Goal: Communication & Community: Answer question/provide support

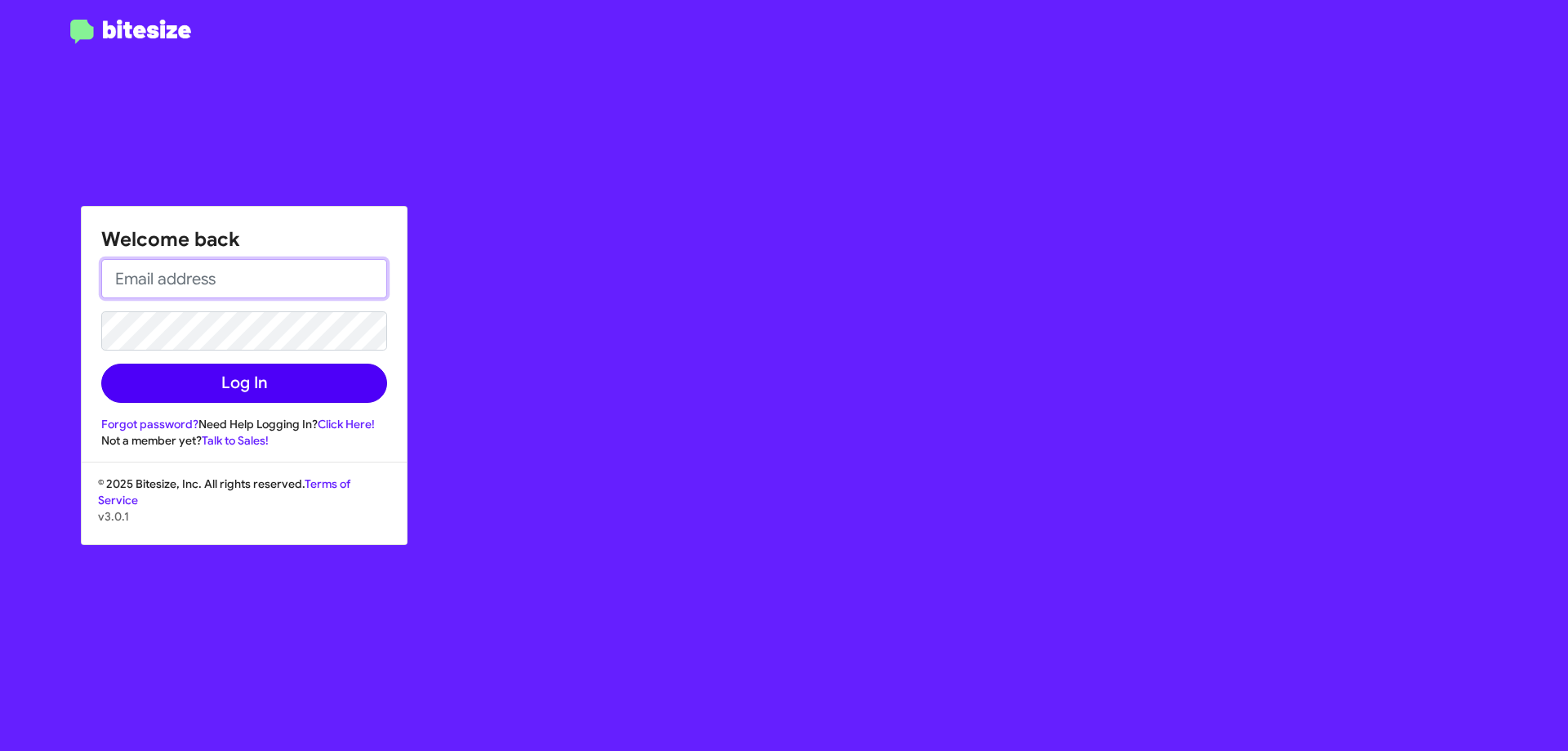
type input "[EMAIL_ADDRESS][DOMAIN_NAME]"
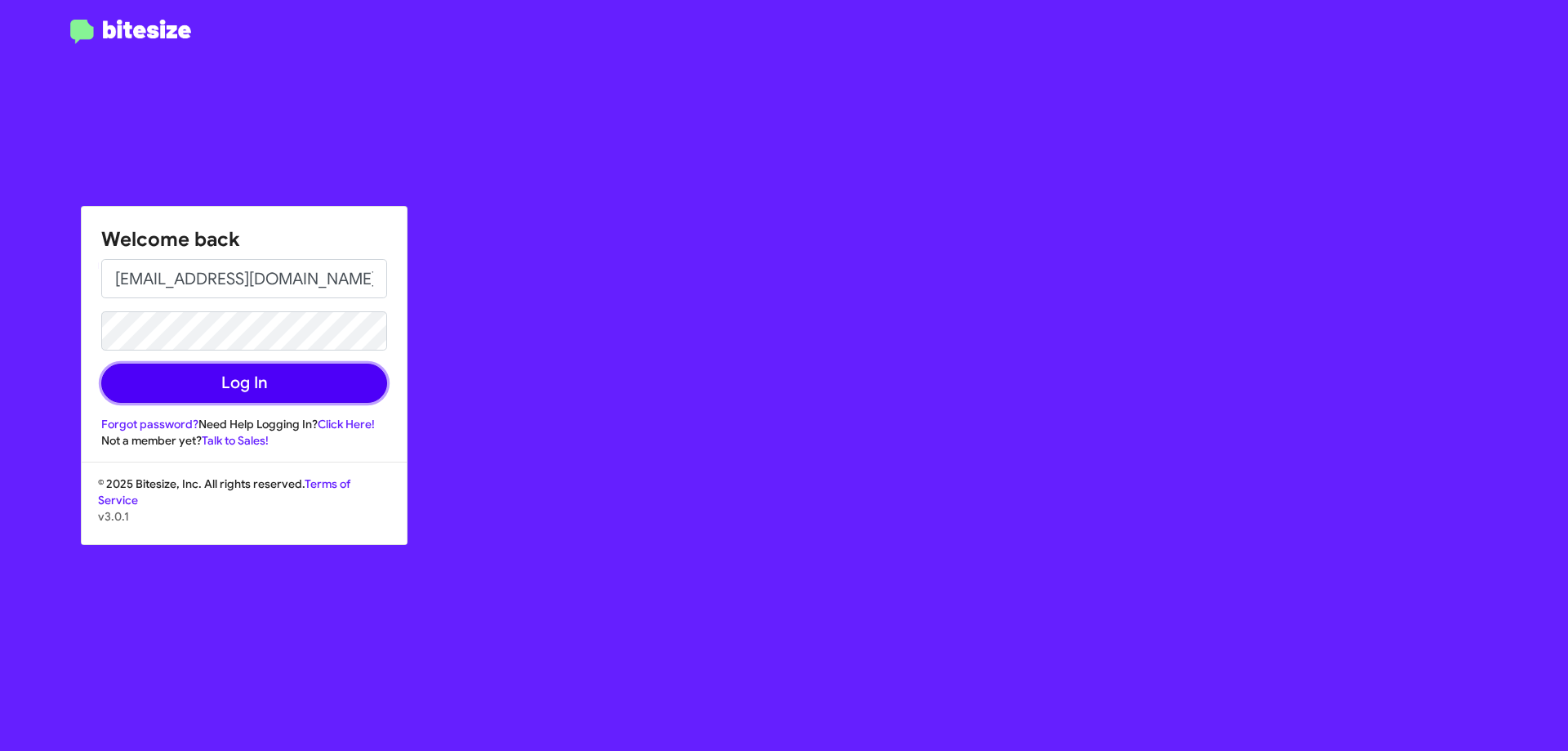
click at [346, 386] on button "Log In" at bounding box center [244, 383] width 286 height 40
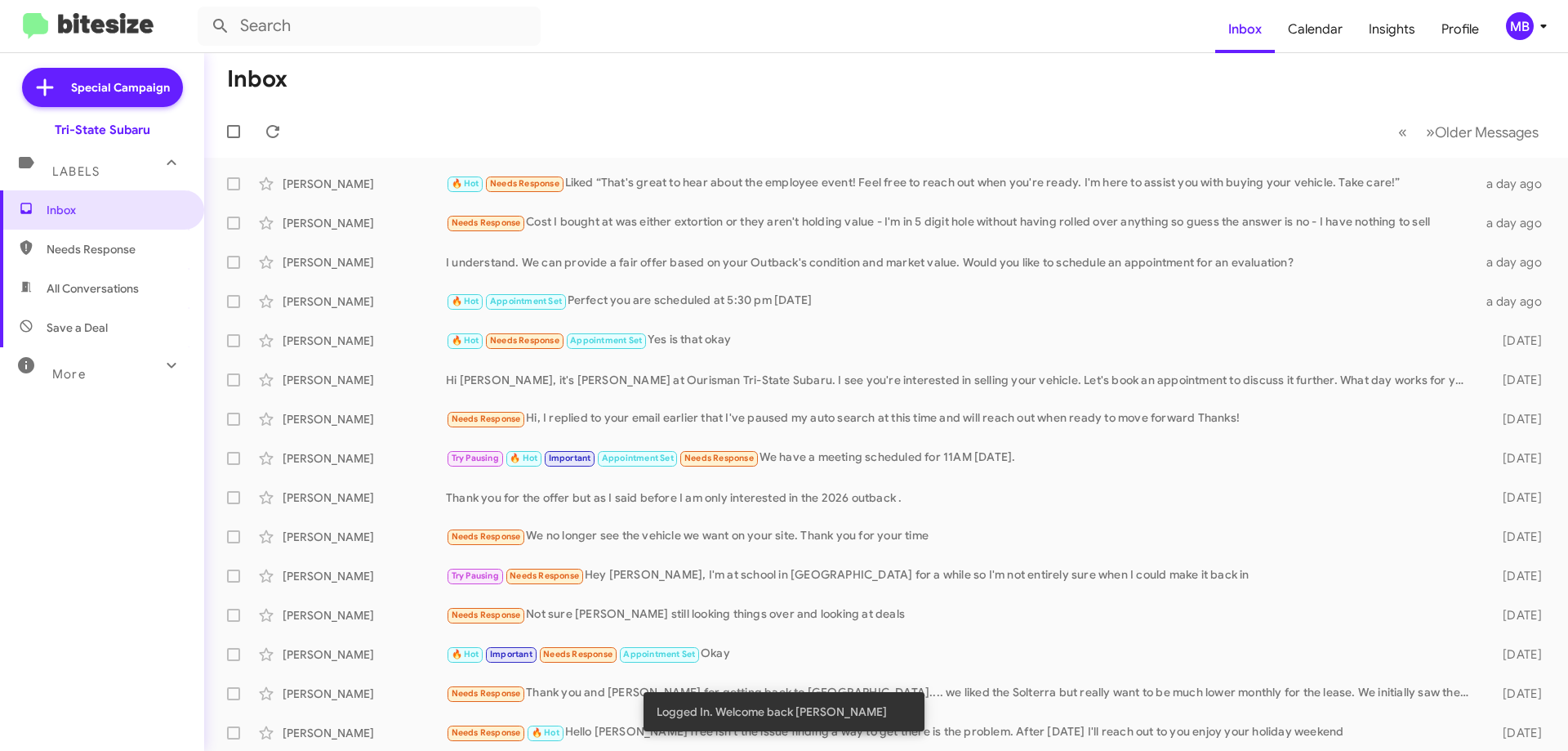
drag, startPoint x: 132, startPoint y: 243, endPoint x: 155, endPoint y: 253, distance: 25.1
click at [133, 242] on span "Needs Response" at bounding box center [115, 248] width 139 height 16
type input "in:needs-response"
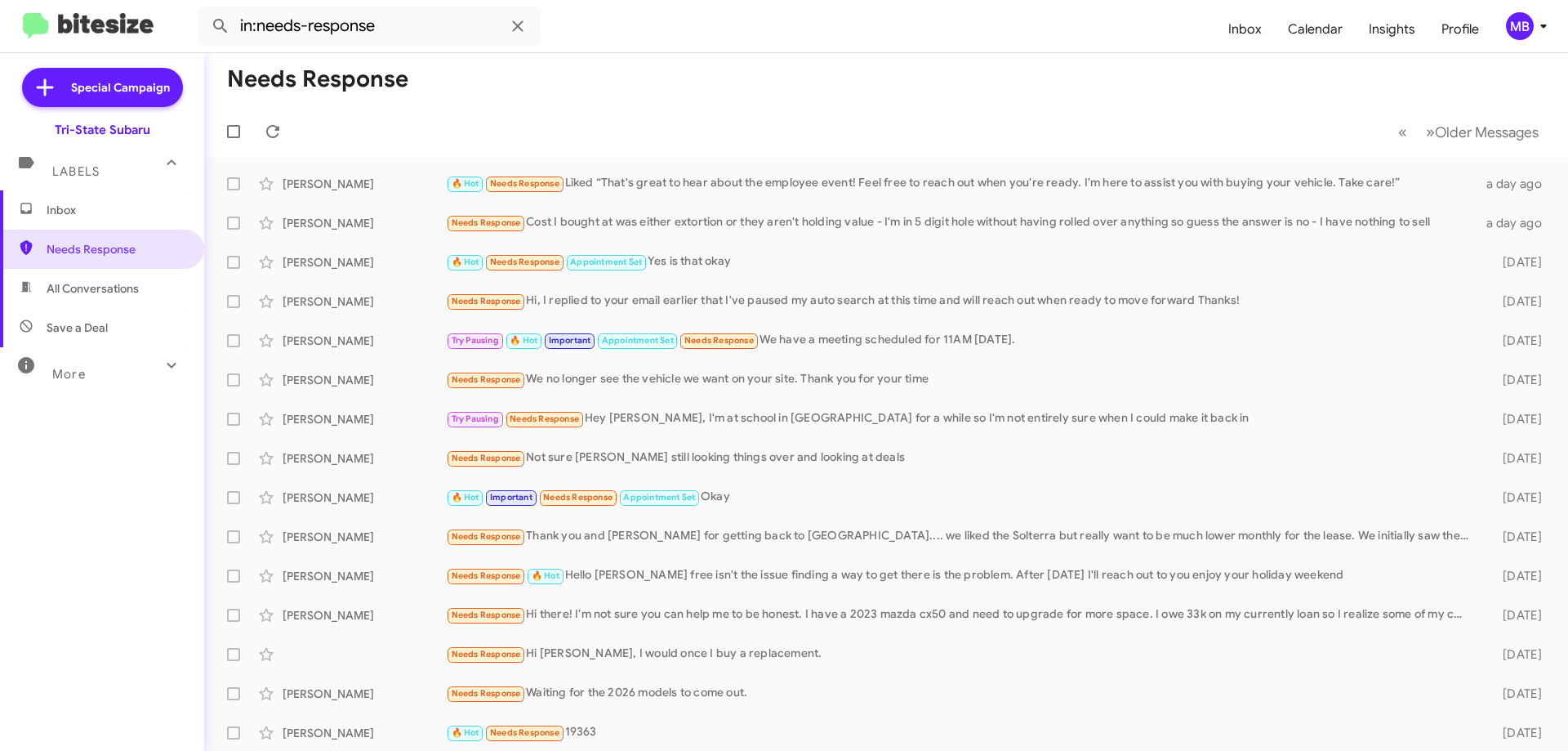
click at [125, 179] on mat-expansion-panel-header "Labels" at bounding box center [102, 164] width 205 height 52
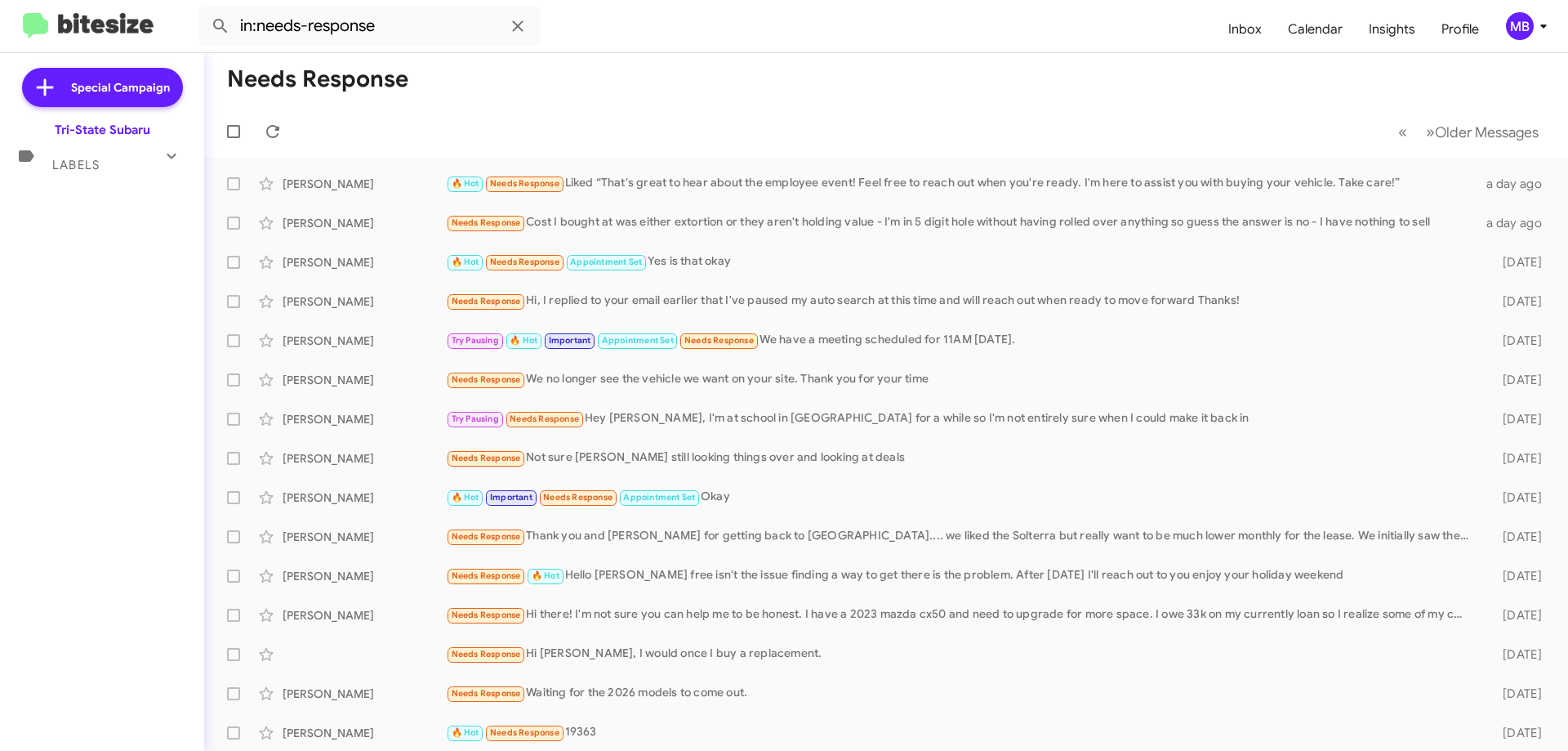
click at [159, 163] on mat-icon at bounding box center [171, 156] width 26 height 26
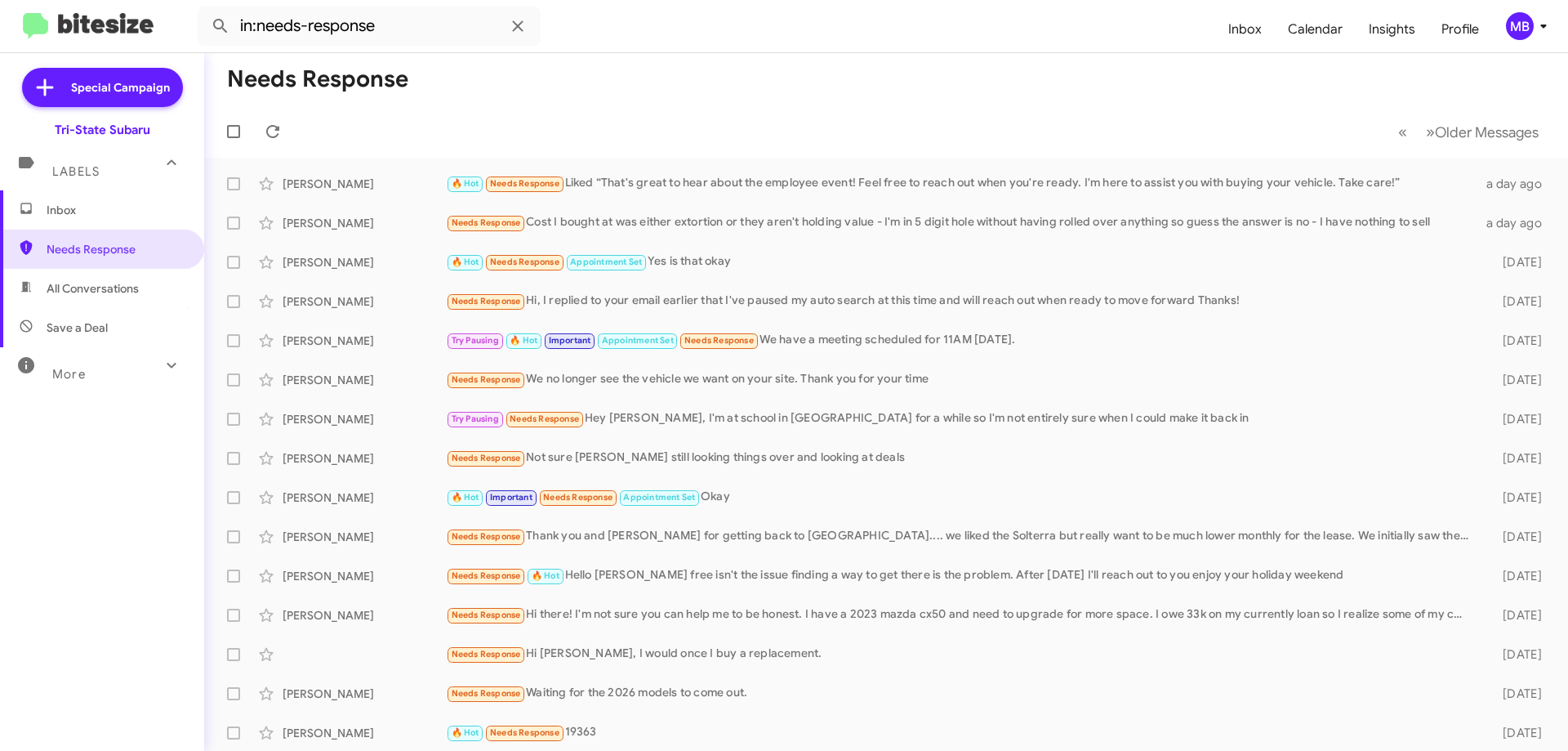
click at [129, 207] on span "Inbox" at bounding box center [115, 210] width 139 height 16
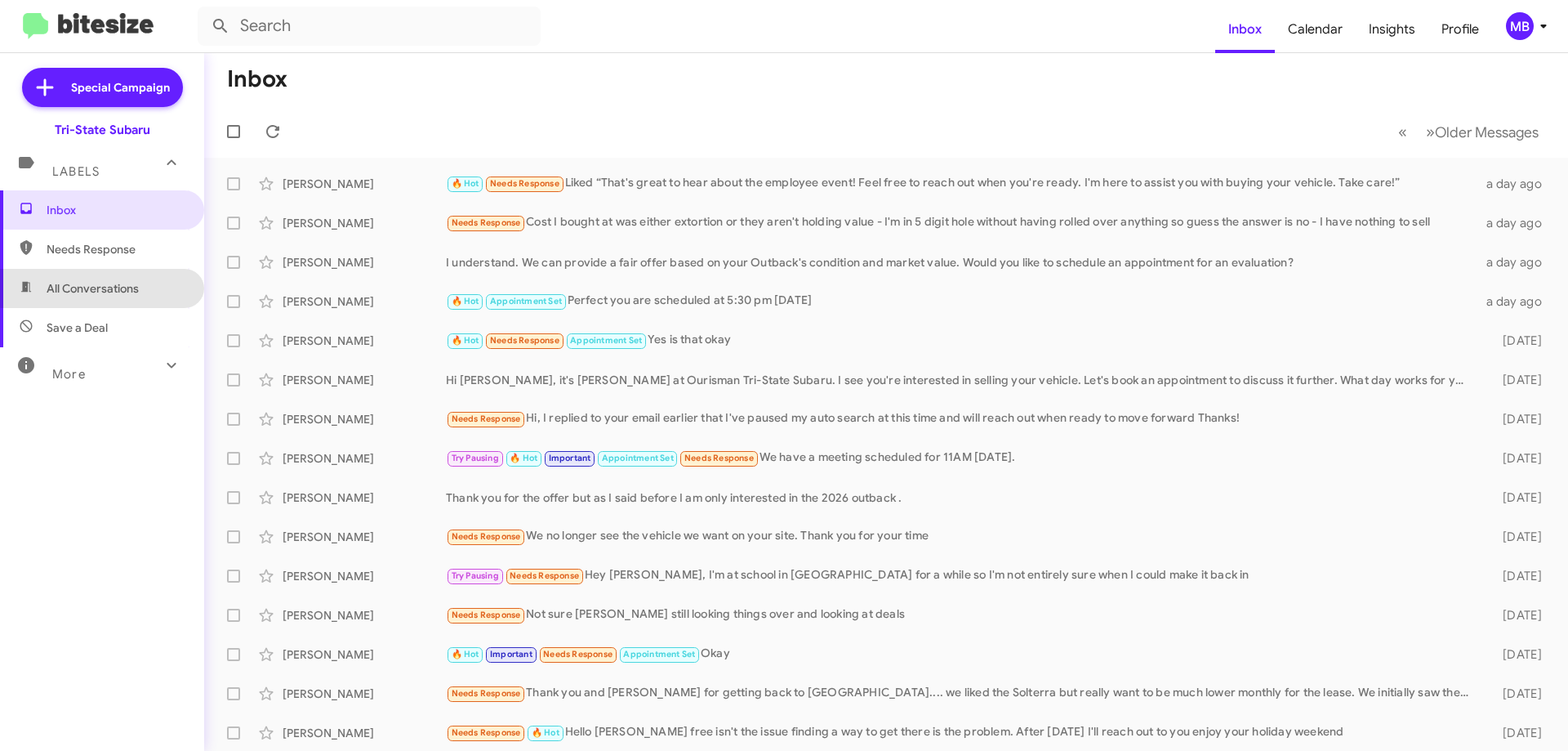
click at [144, 280] on span "All Conversations" at bounding box center [102, 288] width 205 height 40
type input "in:all-conversations"
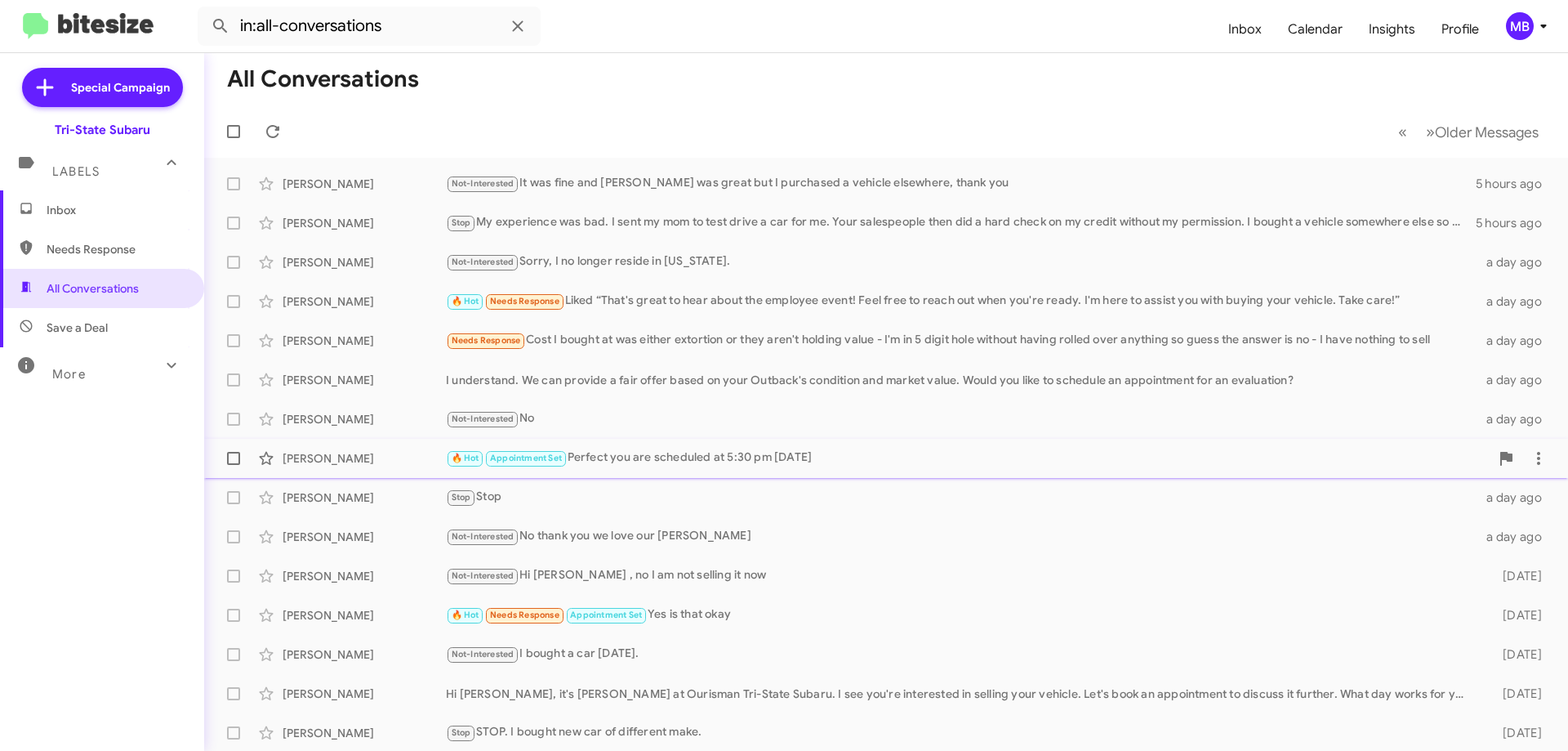
click at [727, 456] on div "🔥 Hot Appointment Set Perfect you are scheduled at 5:30 pm [DATE]" at bounding box center [968, 458] width 1044 height 19
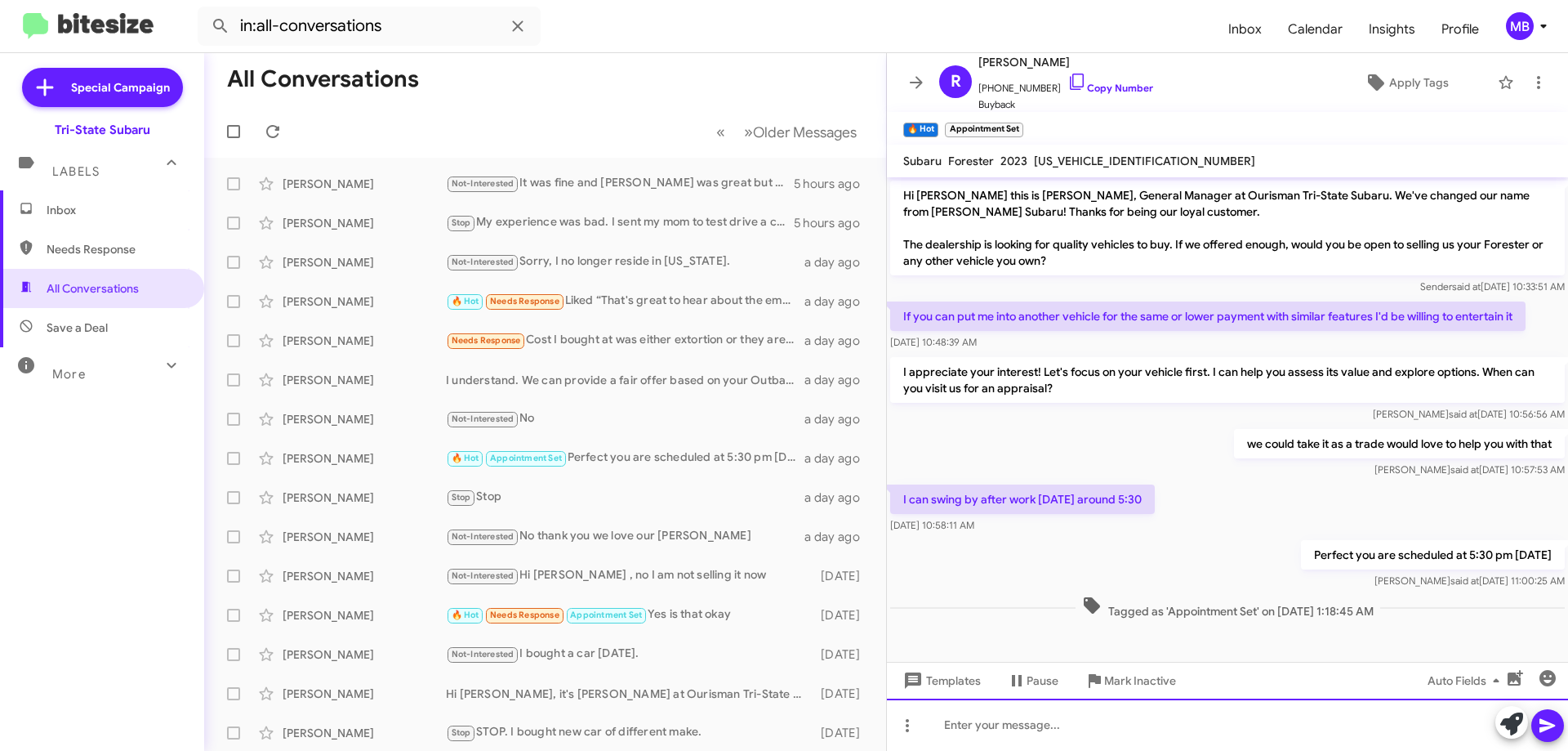
click at [1464, 729] on div at bounding box center [1227, 725] width 681 height 52
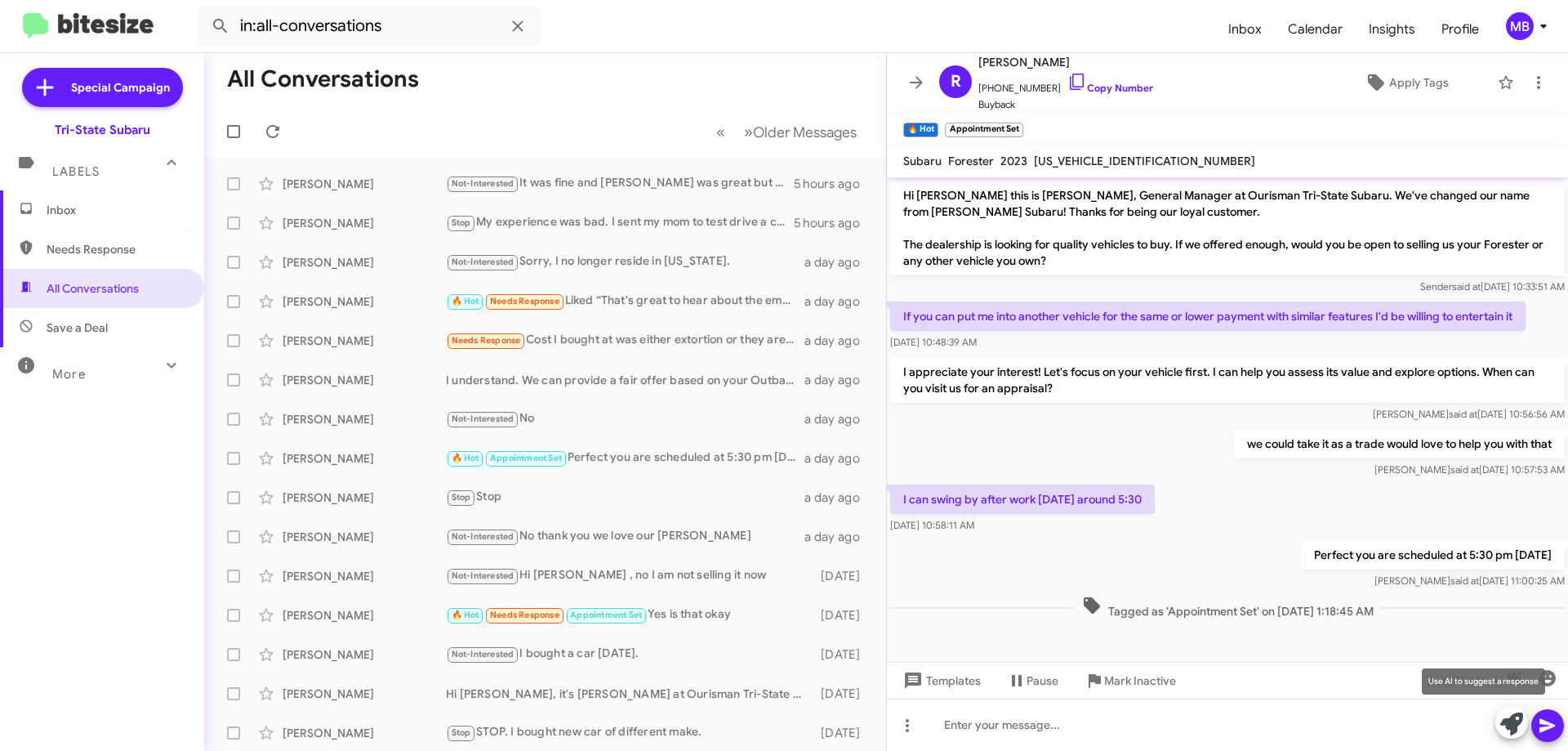
click at [1513, 725] on icon at bounding box center [1512, 723] width 23 height 23
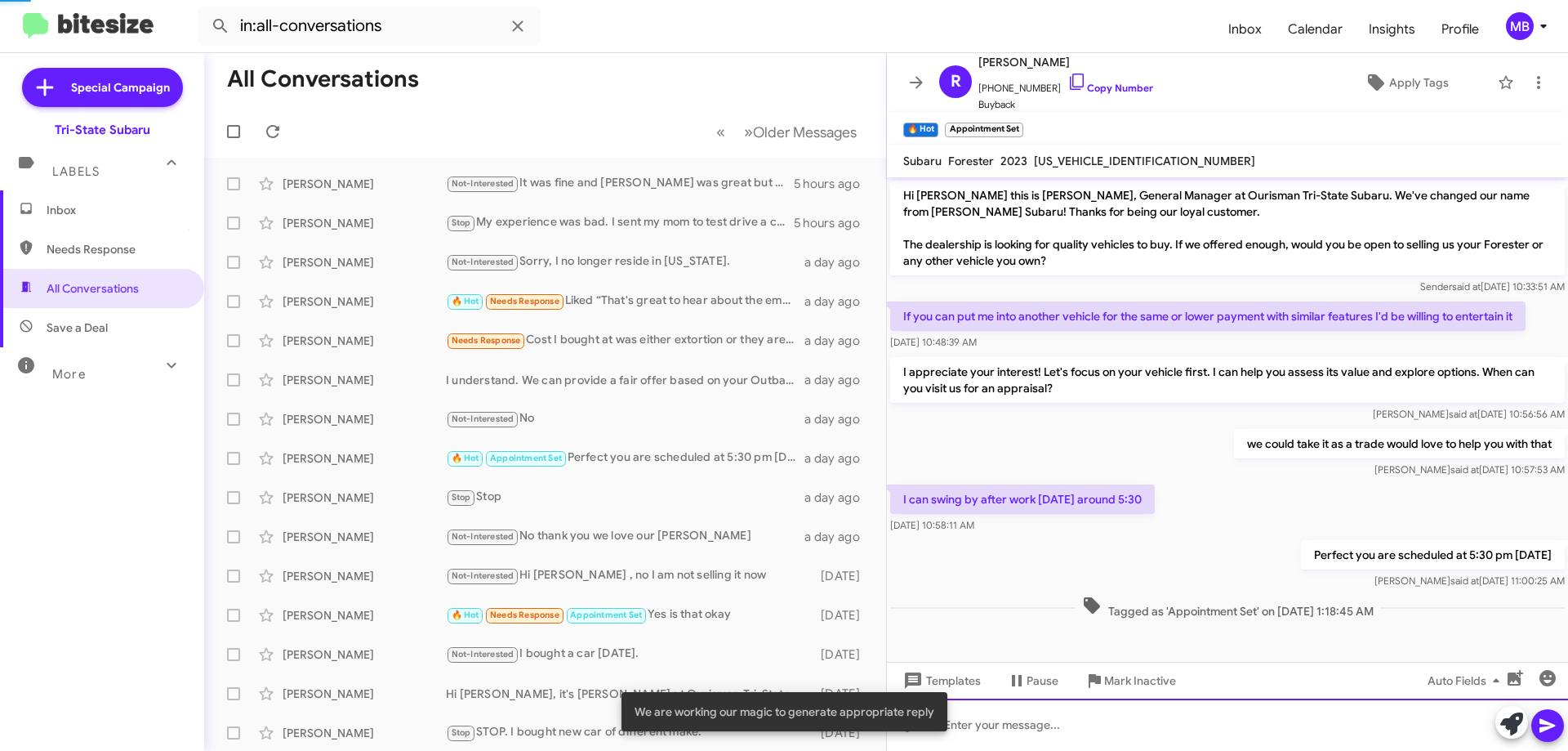
click at [1474, 728] on div at bounding box center [1227, 725] width 681 height 52
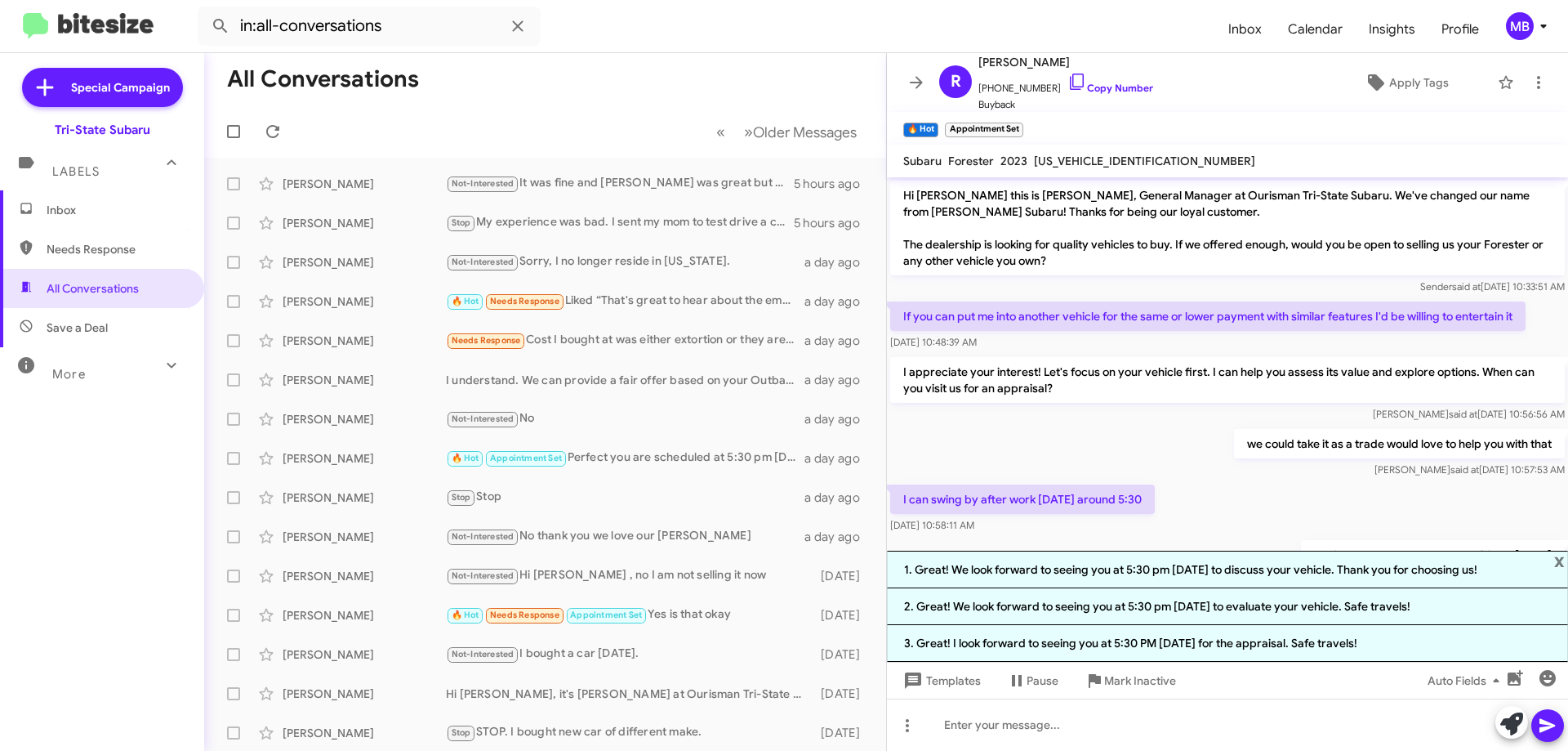
click at [125, 218] on span "Inbox" at bounding box center [102, 210] width 205 height 40
